Goal: Find specific page/section: Find specific page/section

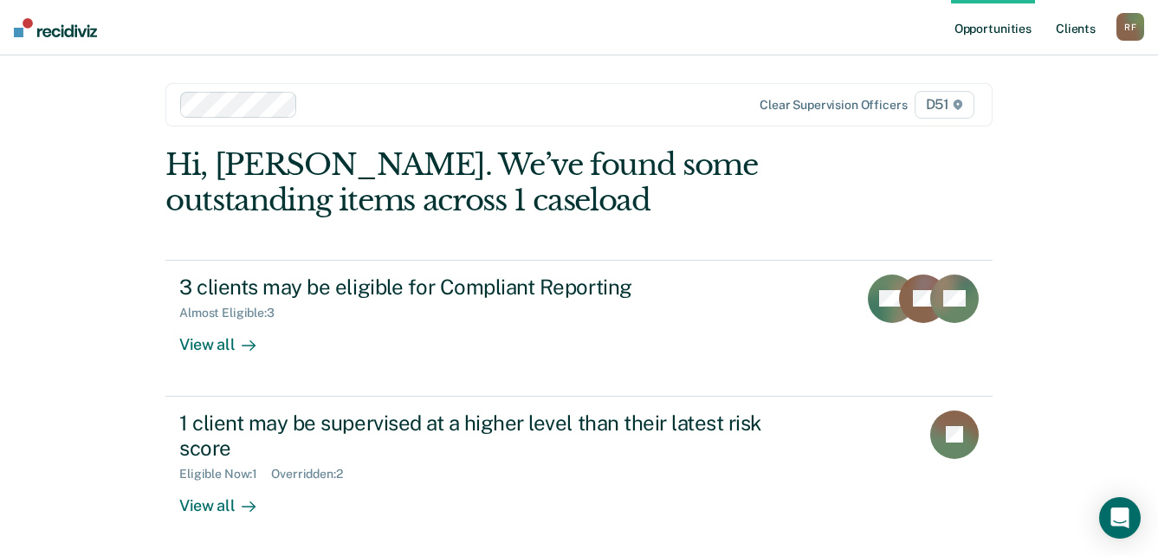
click at [1080, 28] on link "Client s" at bounding box center [1075, 27] width 47 height 55
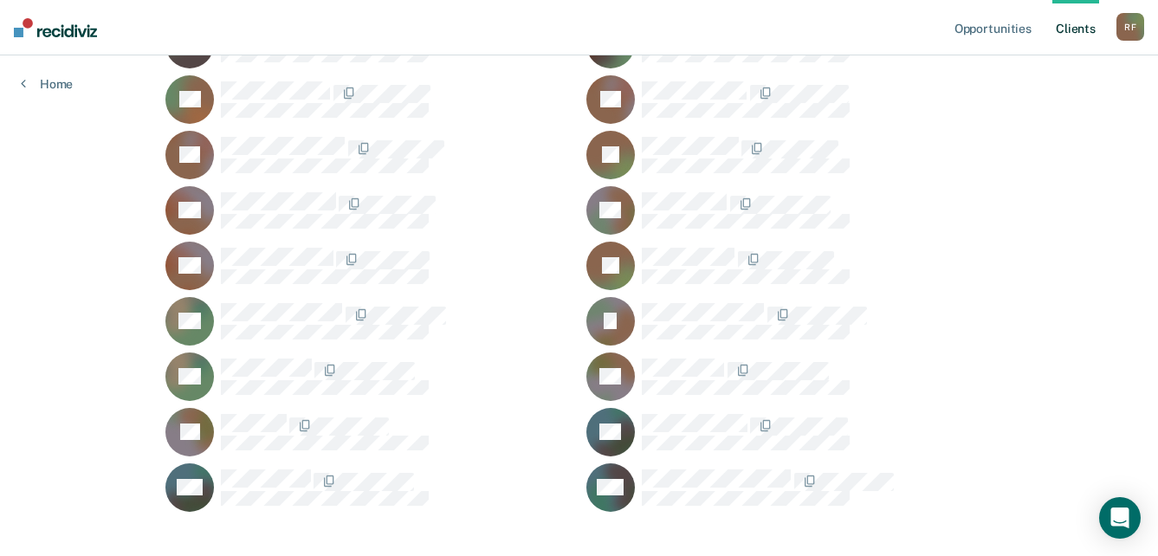
scroll to position [1873, 0]
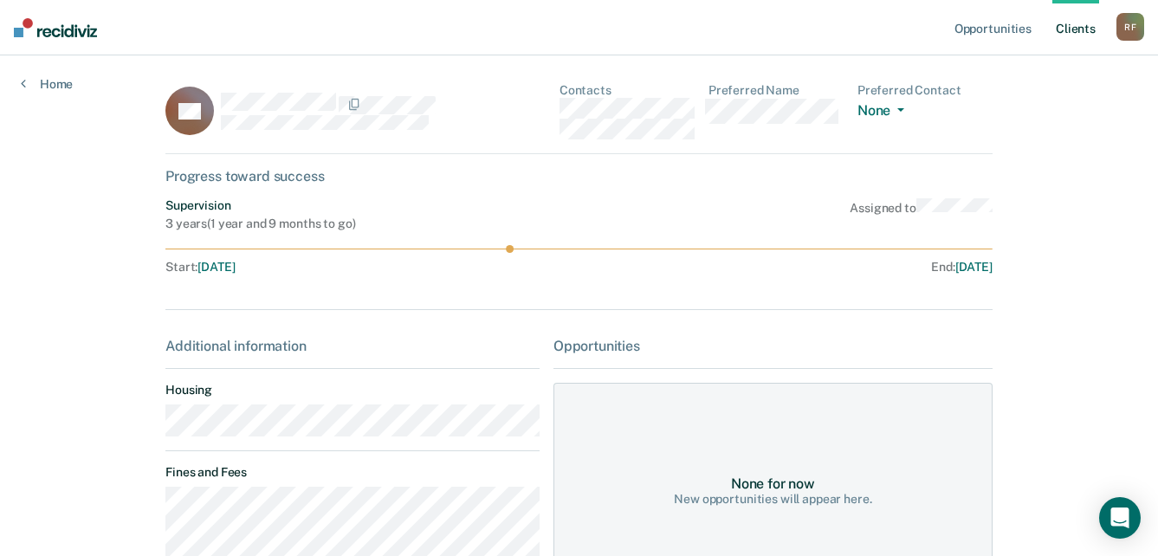
click at [559, 115] on div "DS Contacts Preferred Name Preferred Contact None Call Text Email None" at bounding box center [578, 118] width 827 height 71
